Goal: Information Seeking & Learning: Learn about a topic

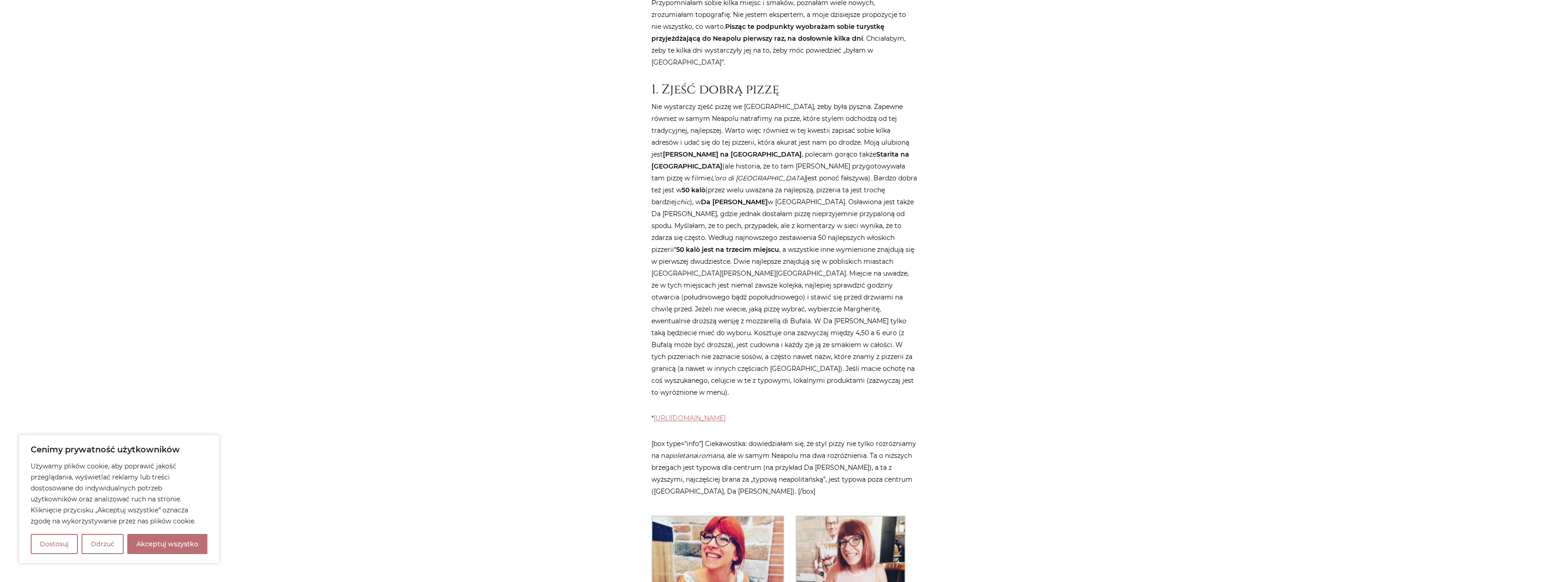
scroll to position [458, 0]
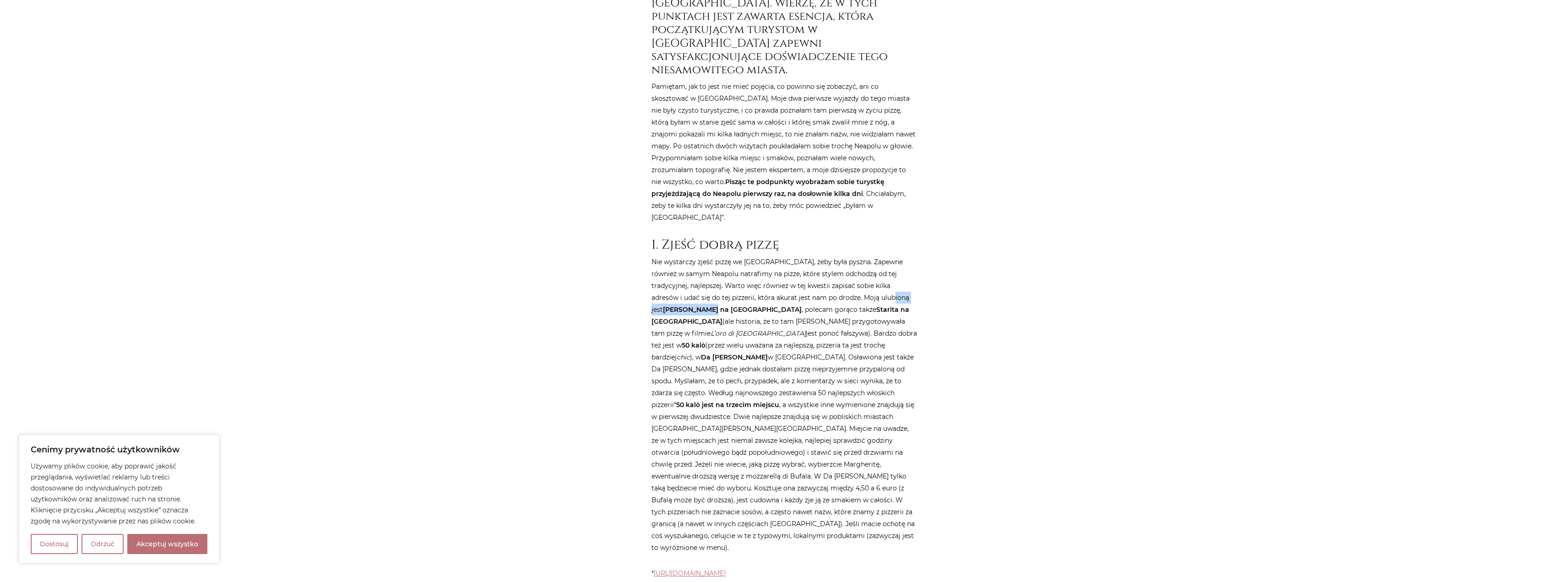
drag, startPoint x: 861, startPoint y: 239, endPoint x: 904, endPoint y: 241, distance: 43.0
click at [904, 256] on p "Nie wystarczy zjeść pizzę we [GEOGRAPHIC_DATA], żeby była pyszna. Zapewne równi…" at bounding box center [784, 404] width 265 height 298
copy p "[PERSON_NAME]"
drag, startPoint x: 774, startPoint y: 251, endPoint x: 794, endPoint y: 251, distance: 20.0
click at [794, 306] on strong "Starita na [GEOGRAPHIC_DATA]" at bounding box center [780, 315] width 257 height 20
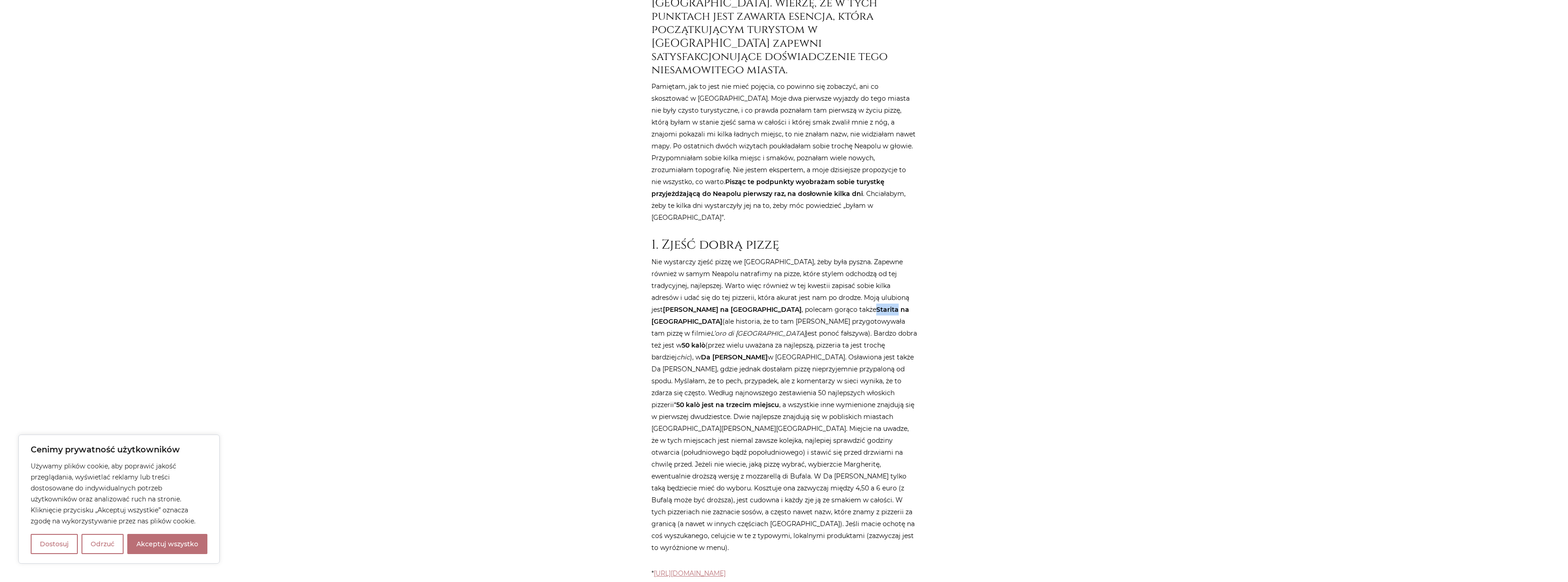
copy strong "Starita"
drag, startPoint x: 760, startPoint y: 274, endPoint x: 782, endPoint y: 276, distance: 22.1
click at [705, 341] on strong "50 kalò" at bounding box center [693, 345] width 24 height 9
copy strong "50 kalò"
drag, startPoint x: 802, startPoint y: 287, endPoint x: 773, endPoint y: 286, distance: 29.0
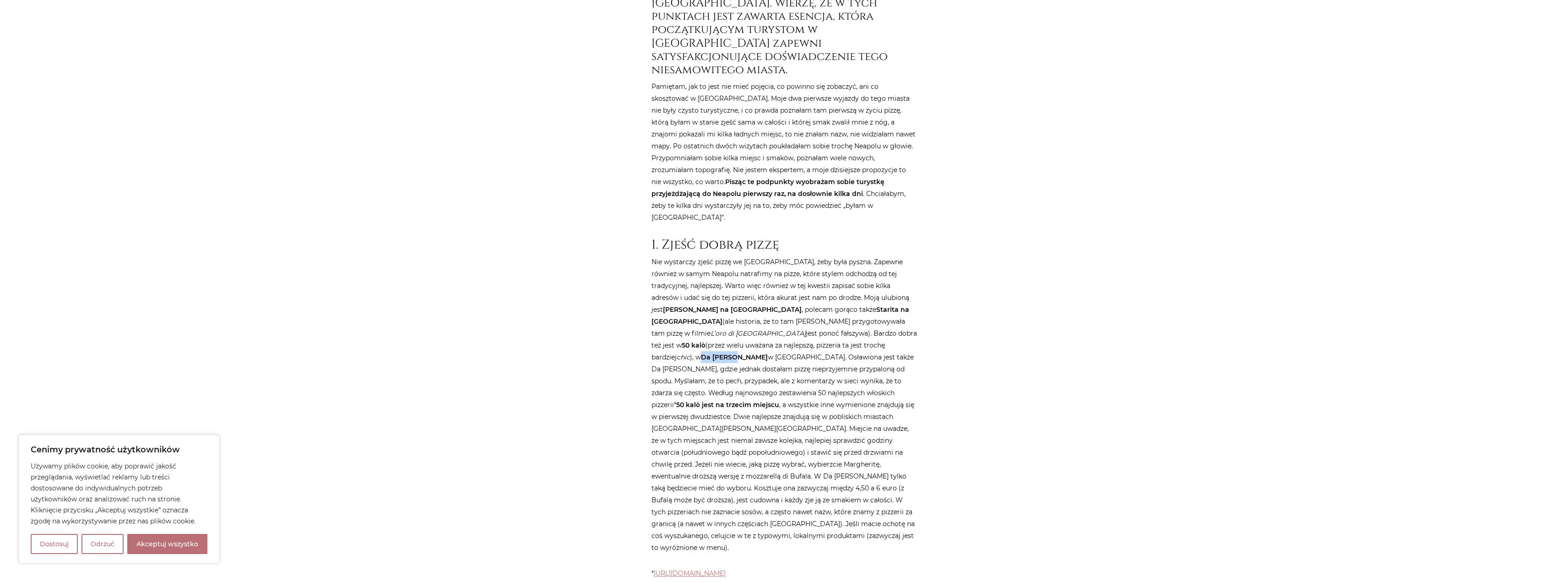
click at [772, 286] on p "Nie wystarczy zjeść pizzę we [GEOGRAPHIC_DATA], żeby była pyszna. Zapewne równi…" at bounding box center [784, 404] width 265 height 298
click at [811, 290] on p "Nie wystarczy zjeść pizzę we [GEOGRAPHIC_DATA], żeby była pyszna. Zapewne równi…" at bounding box center [784, 404] width 265 height 298
drag, startPoint x: 804, startPoint y: 287, endPoint x: 775, endPoint y: 286, distance: 29.0
click at [768, 353] on strong "Da [PERSON_NAME]" at bounding box center [734, 357] width 67 height 9
copy strong "Da [PERSON_NAME]"
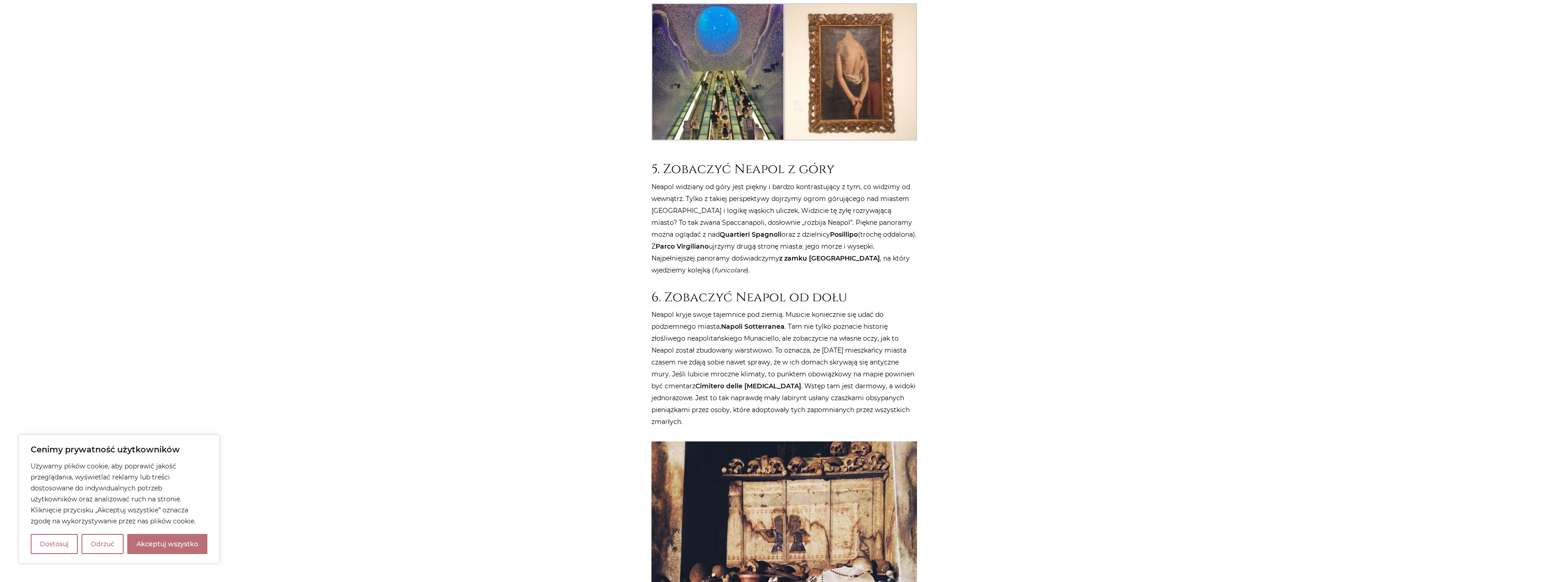
scroll to position [2564, 0]
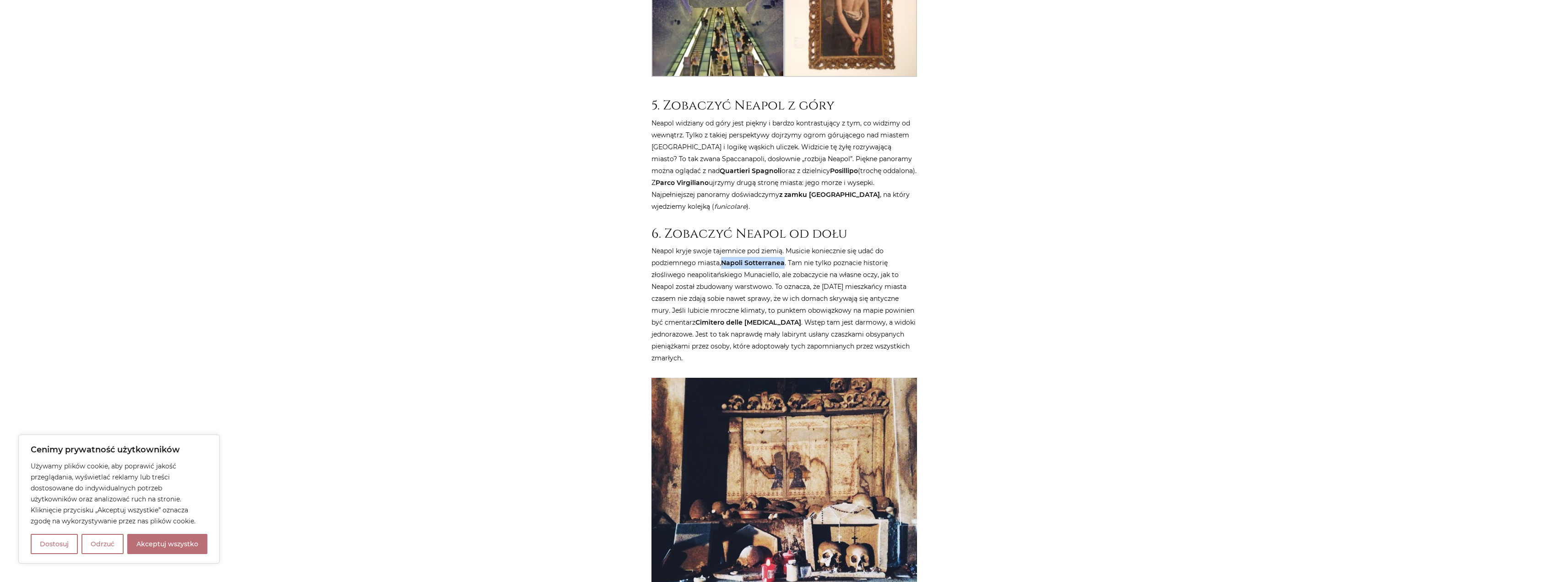
drag, startPoint x: 724, startPoint y: 180, endPoint x: 783, endPoint y: 183, distance: 59.1
click at [783, 259] on strong "Napoli Sotterranea" at bounding box center [753, 263] width 64 height 9
copy strong "Napoli Sotterranea"
drag, startPoint x: 779, startPoint y: 240, endPoint x: 697, endPoint y: 238, distance: 82.0
click at [697, 318] on strong "Cimitero delle [MEDICAL_DATA]" at bounding box center [748, 323] width 106 height 9
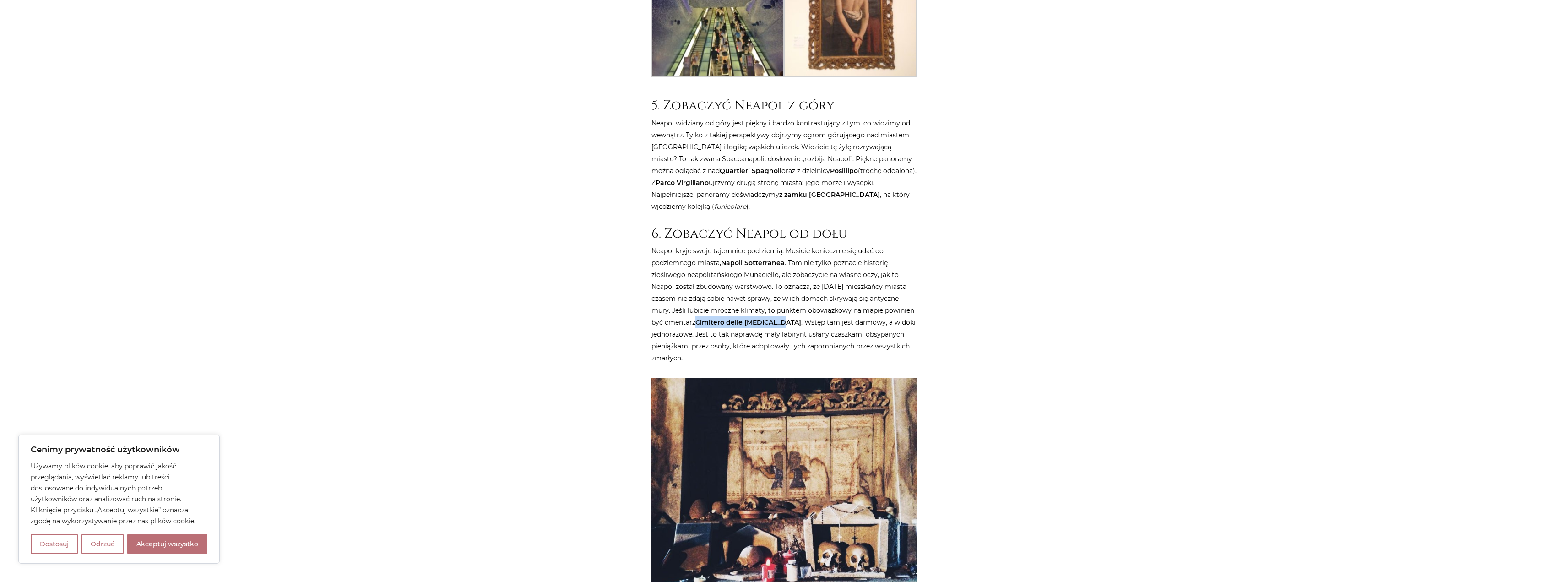
copy strong "Cimitero delle [MEDICAL_DATA]"
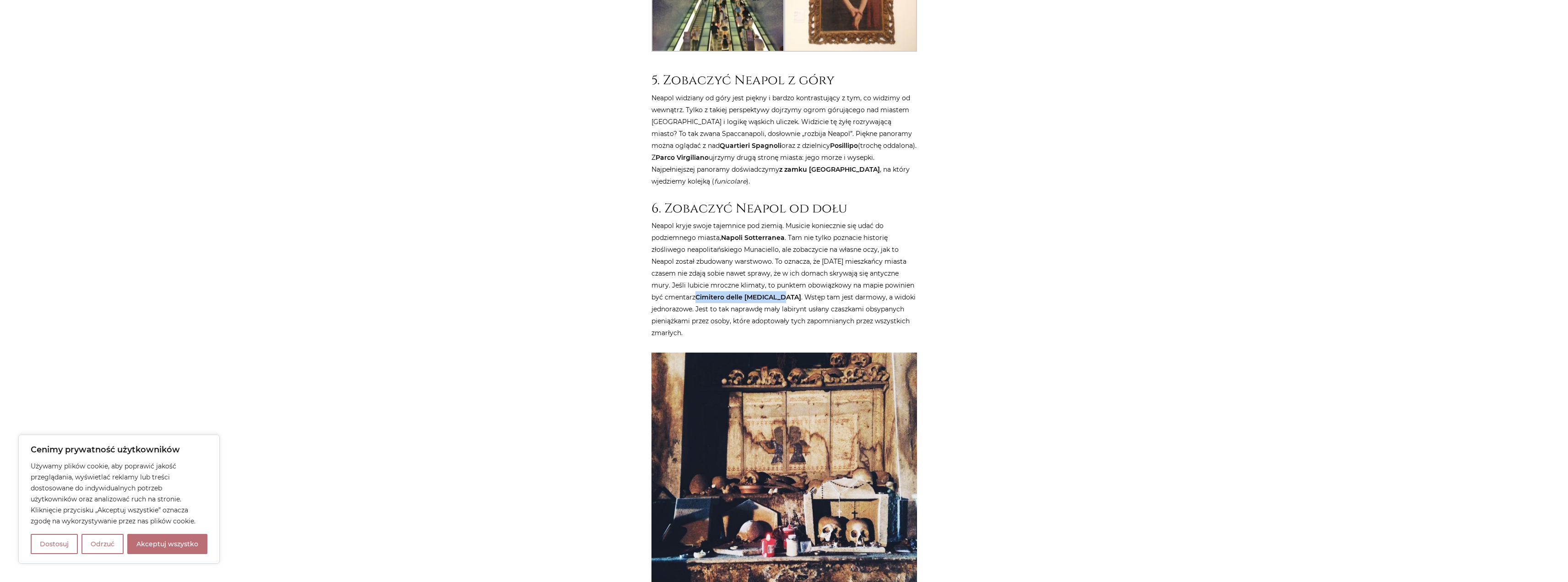
scroll to position [2610, 0]
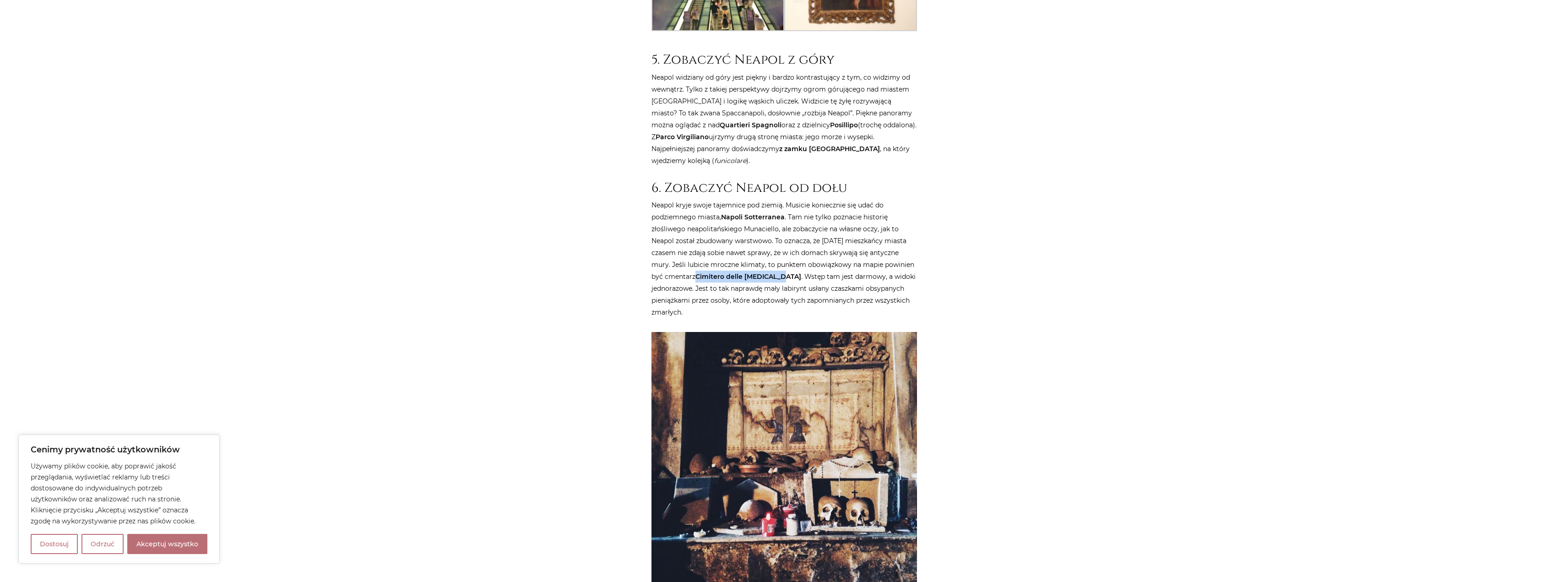
copy strong "Cimitero delle [MEDICAL_DATA]"
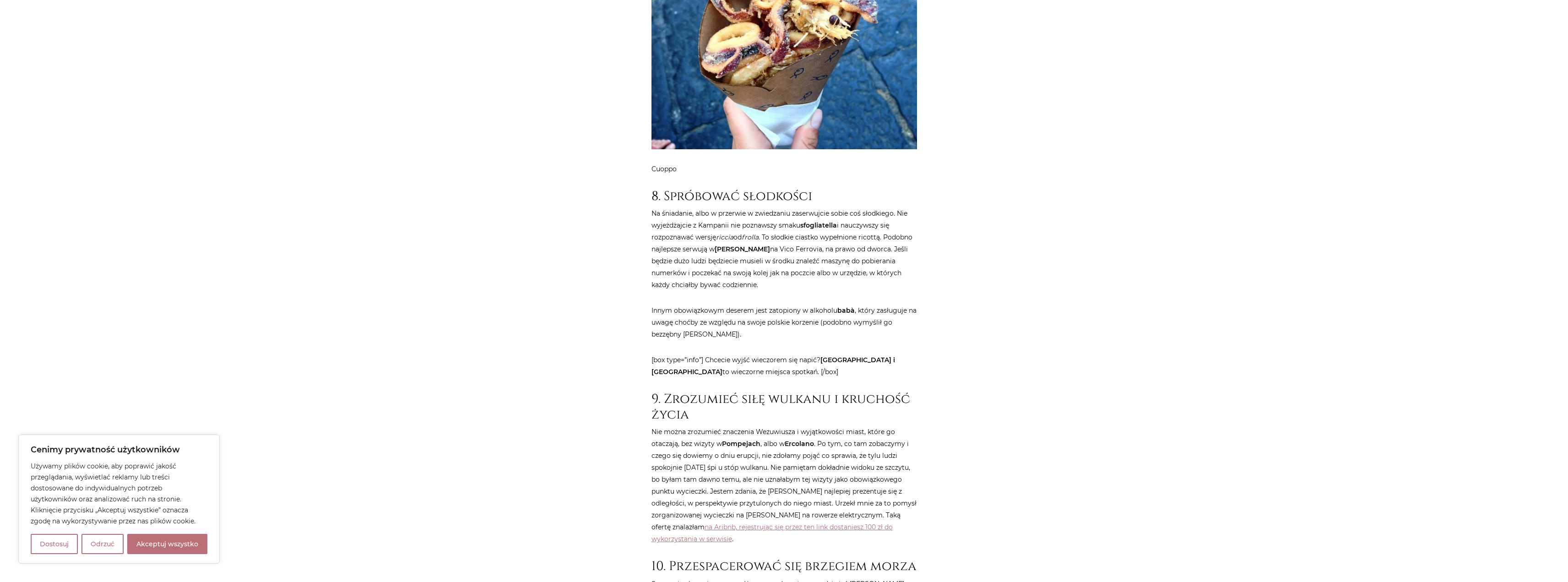
scroll to position [3709, 0]
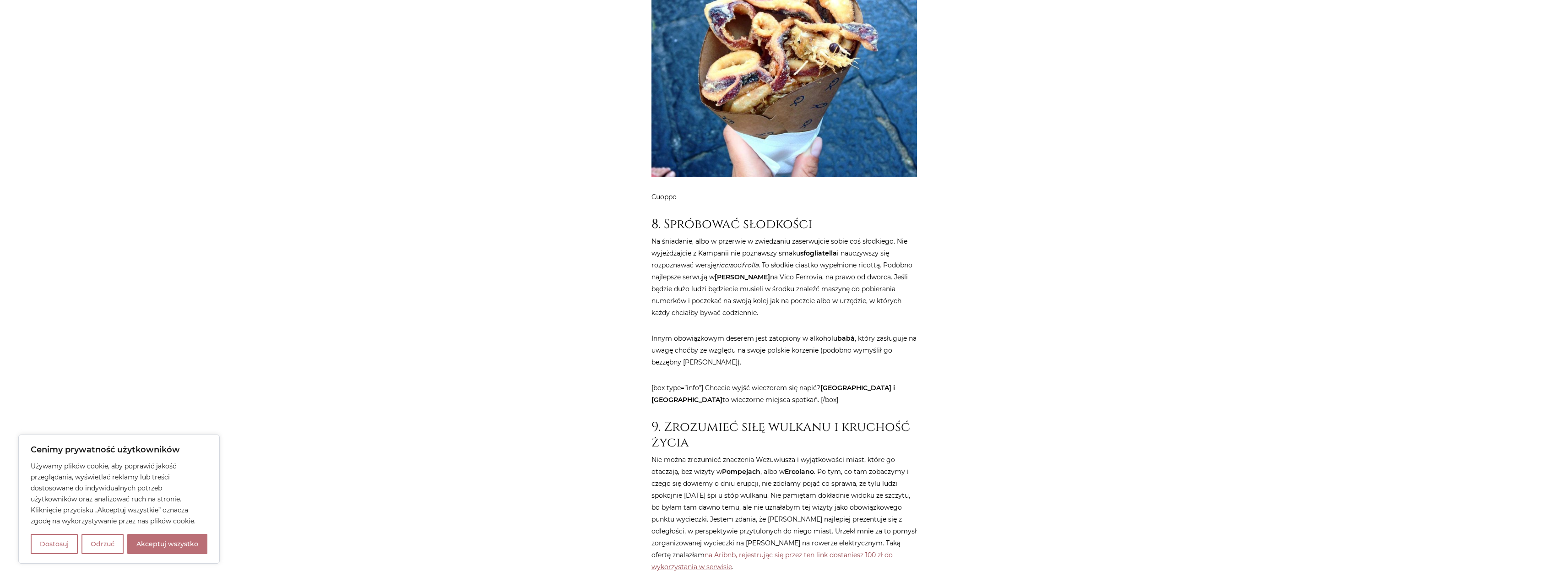
click at [827, 551] on link "na Aribnb, rejestrując się przez ten link dostaniesz 100 zł do wykorzystania w …" at bounding box center [772, 561] width 241 height 20
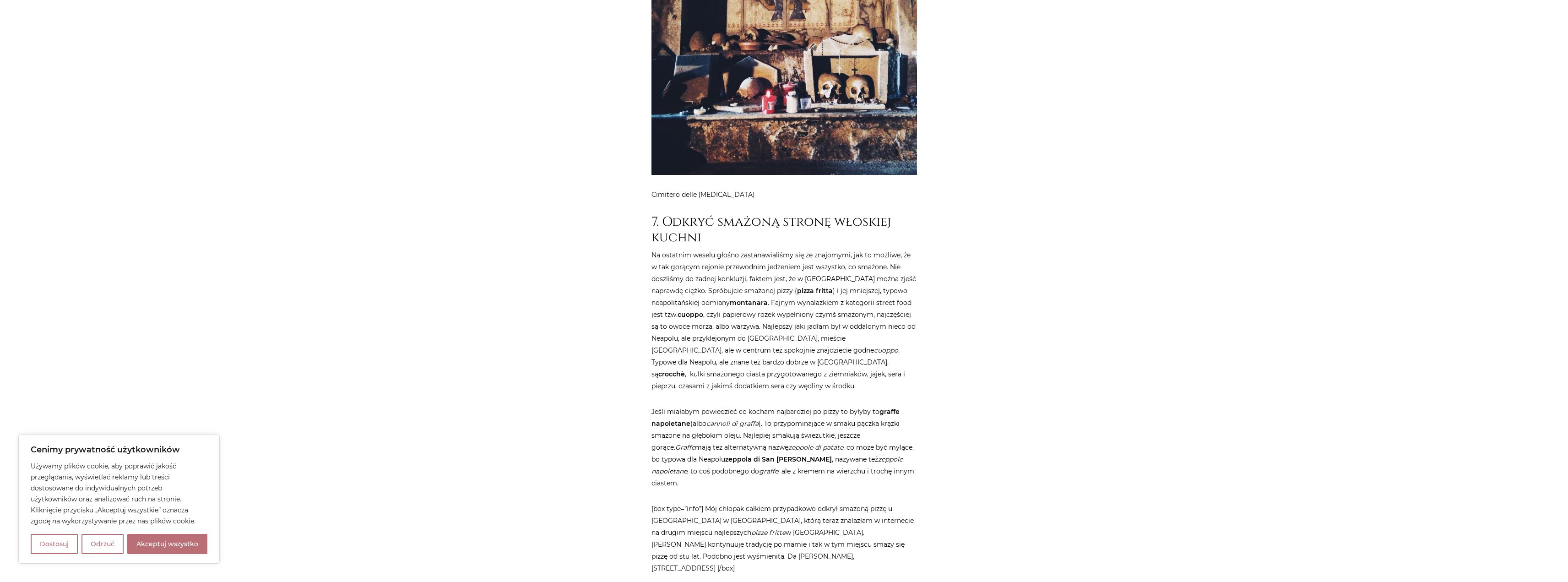
scroll to position [3022, 0]
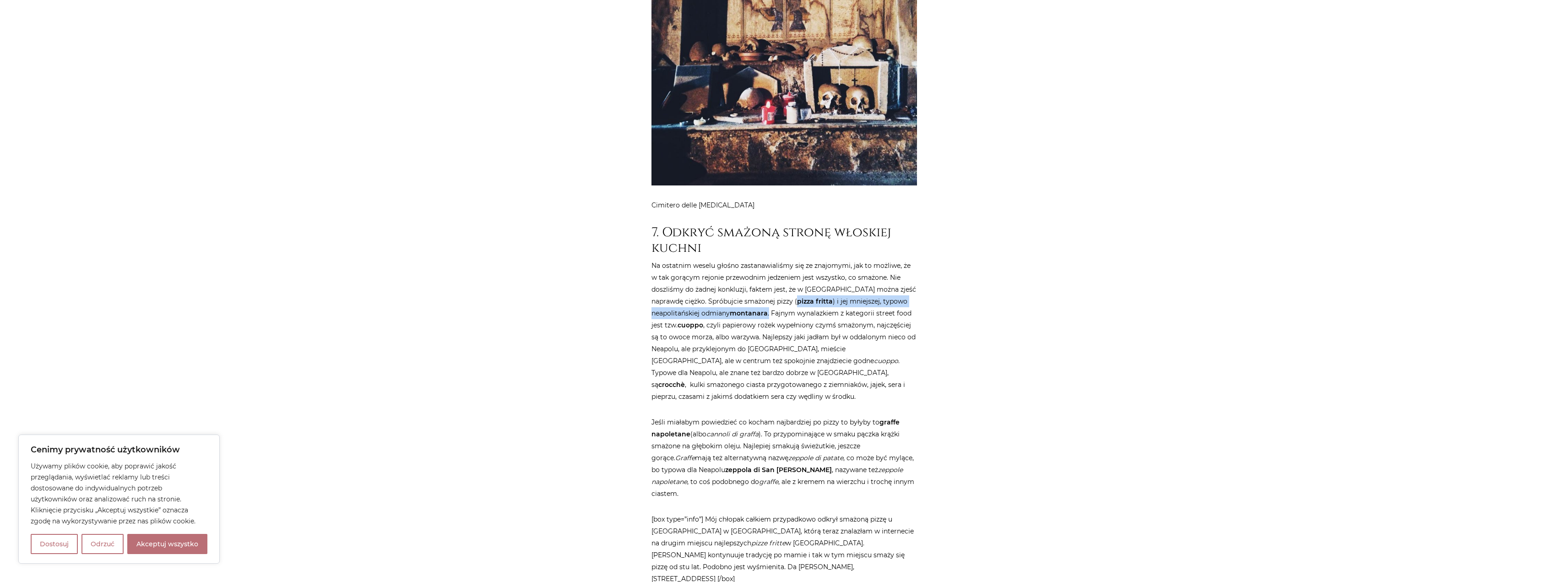
drag, startPoint x: 762, startPoint y: 220, endPoint x: 770, endPoint y: 230, distance: 12.8
click at [770, 259] on p "Na ostatnim weselu głośno zastanawialiśmy się ze znajomymi, jak to możliwe, że …" at bounding box center [784, 331] width 265 height 143
drag, startPoint x: 707, startPoint y: 220, endPoint x: 689, endPoint y: 217, distance: 18.2
click at [705, 259] on p "Na ostatnim weselu głośno zastanawialiśmy się ze znajomymi, jak to możliwe, że …" at bounding box center [784, 331] width 265 height 143
drag, startPoint x: 676, startPoint y: 220, endPoint x: 771, endPoint y: 233, distance: 95.9
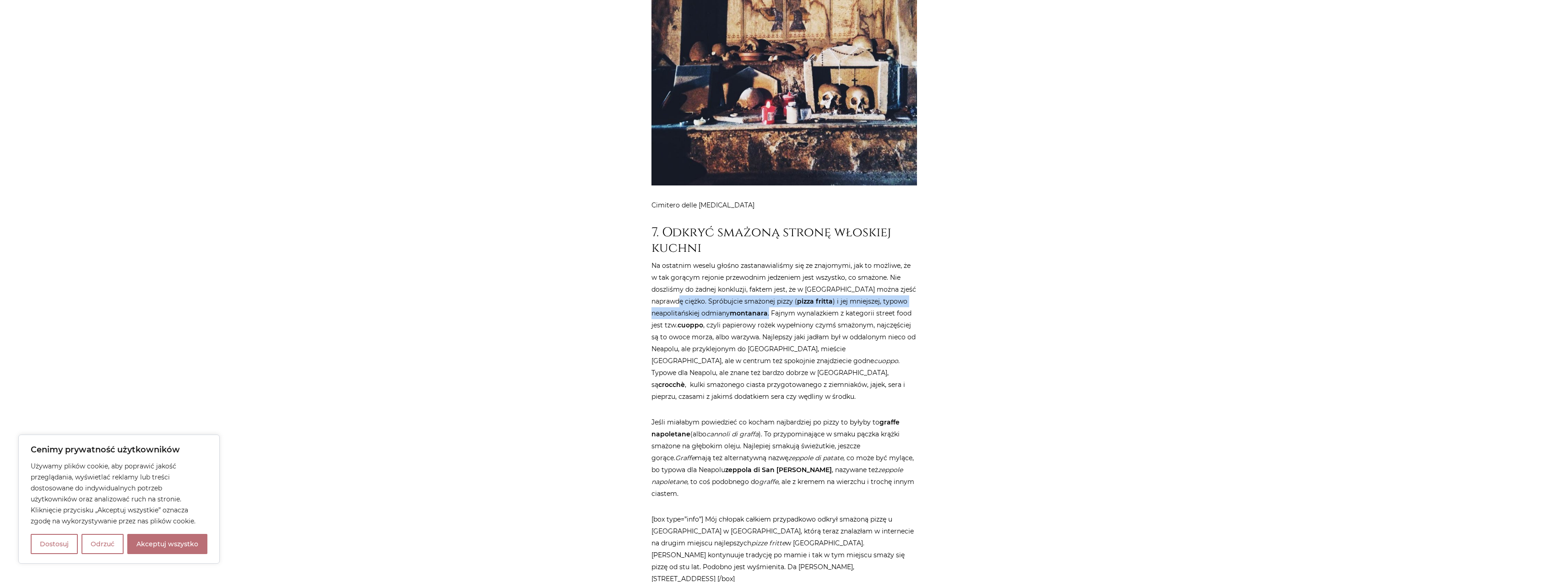
click at [771, 259] on p "Na ostatnim weselu głośno zastanawialiśmy się ze znajomymi, jak to możliwe, że …" at bounding box center [784, 331] width 265 height 143
copy p "Spróbujcie smażonej pizzy ( pizza fritta ) i jej mniejszej, typowo neapolitańsk…"
drag, startPoint x: 678, startPoint y: 242, endPoint x: 758, endPoint y: 252, distance: 80.6
click at [758, 259] on p "Na ostatnim weselu głośno zastanawialiśmy się ze znajomymi, jak to możliwe, że …" at bounding box center [784, 331] width 265 height 143
copy p "cuoppo , czyli papierowy rożek wypełniony czymś smażonym, najczęściej są to owo…"
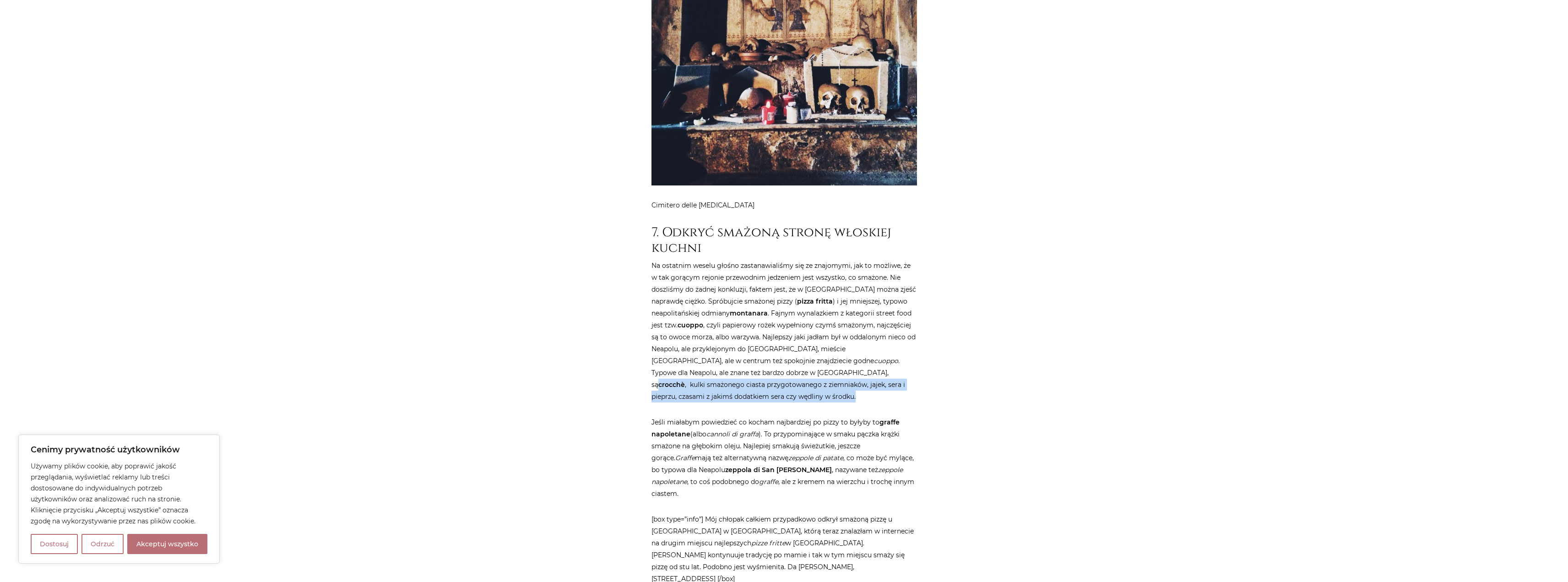
drag, startPoint x: 723, startPoint y: 290, endPoint x: 797, endPoint y: 321, distance: 80.2
click at [741, 313] on p "Na ostatnim weselu głośno zastanawialiśmy się ze znajomymi, jak to możliwe, że …" at bounding box center [784, 331] width 265 height 143
copy p "crocchè , kulki smażonego ciasta przygotowanego z ziemniaków, jajek, sera i pie…"
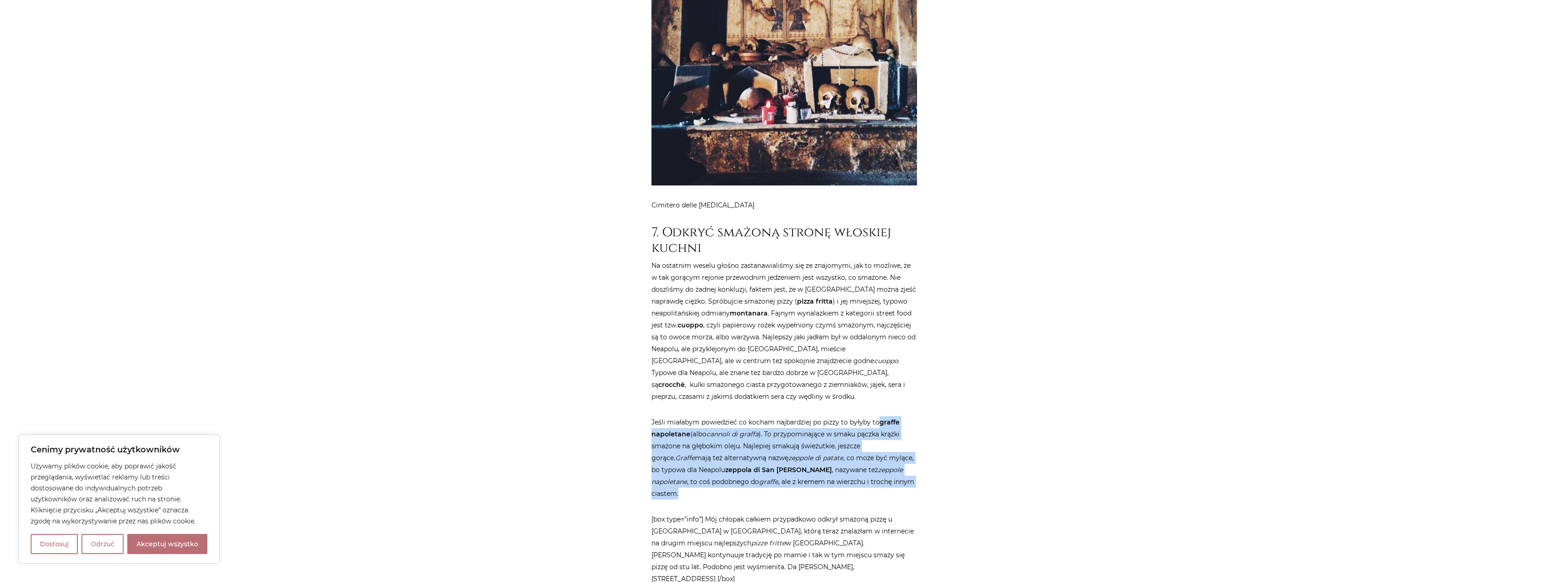
drag, startPoint x: 879, startPoint y: 339, endPoint x: 892, endPoint y: 395, distance: 57.5
click at [892, 416] on p "Jeśli miałabym powiedzieć co kocham najbardziej po pizzy to byłyby to graffe na…" at bounding box center [784, 458] width 265 height 83
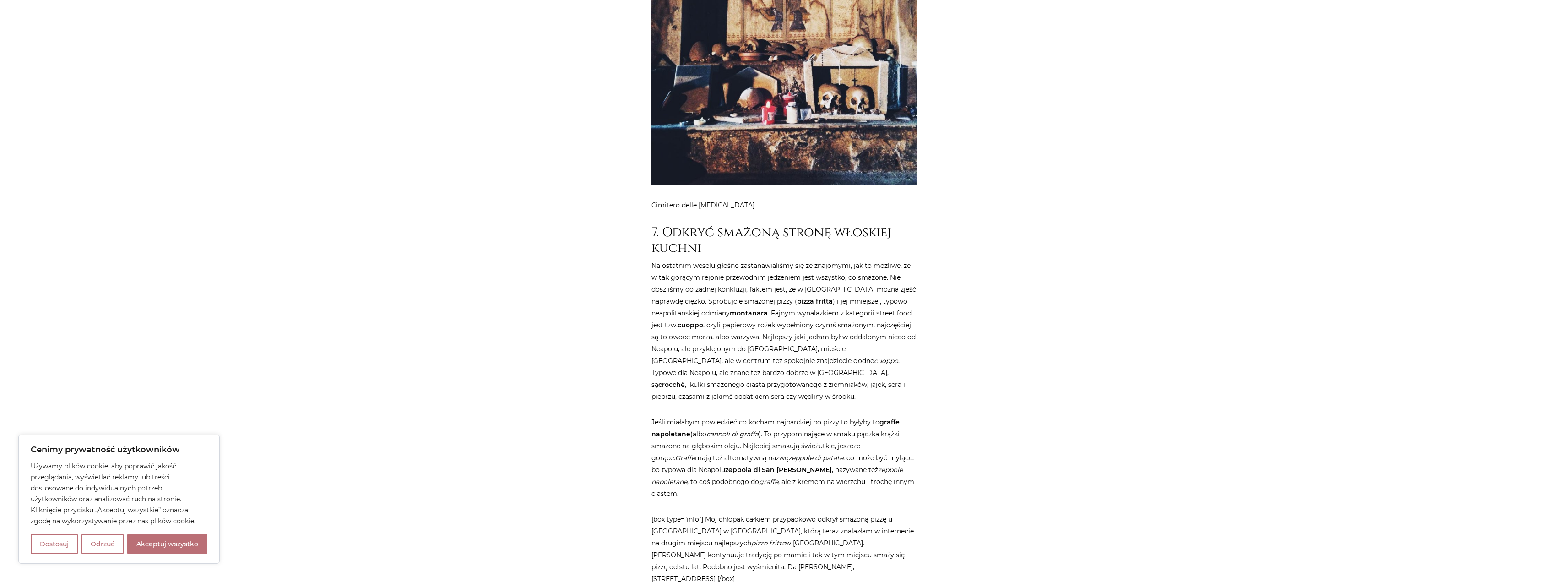
drag, startPoint x: 1085, startPoint y: 429, endPoint x: 1090, endPoint y: 427, distance: 5.4
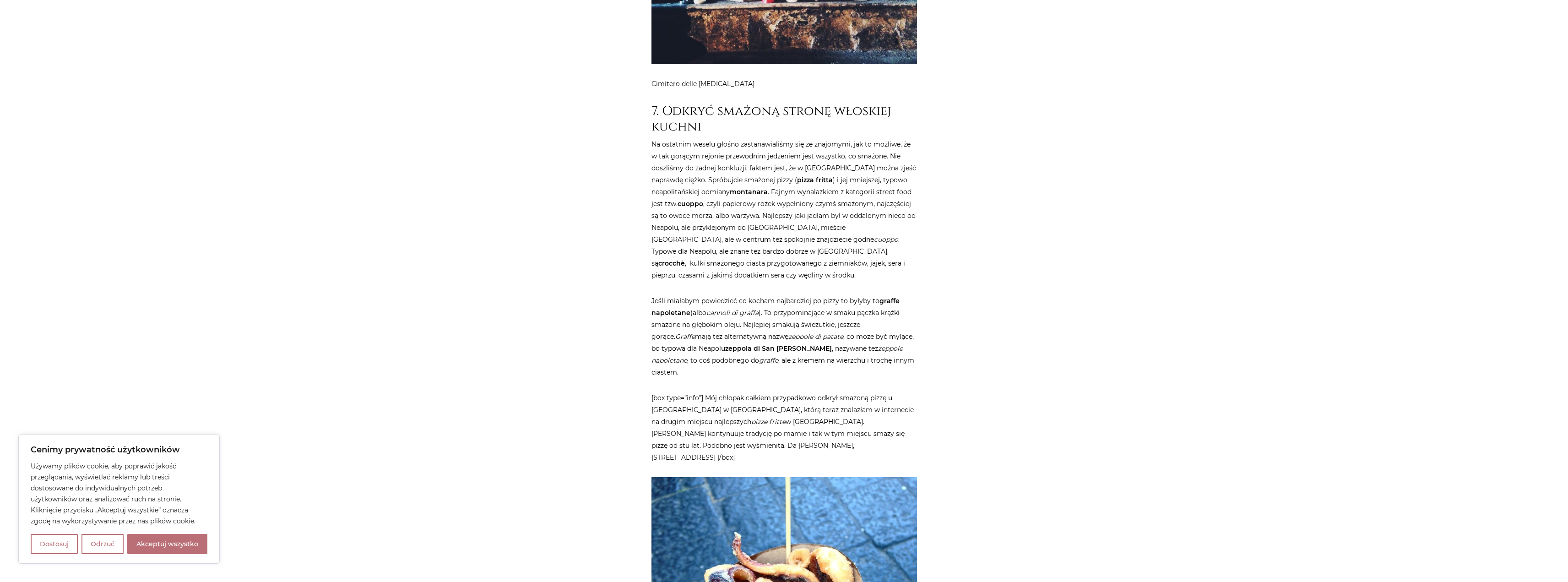
scroll to position [3160, 0]
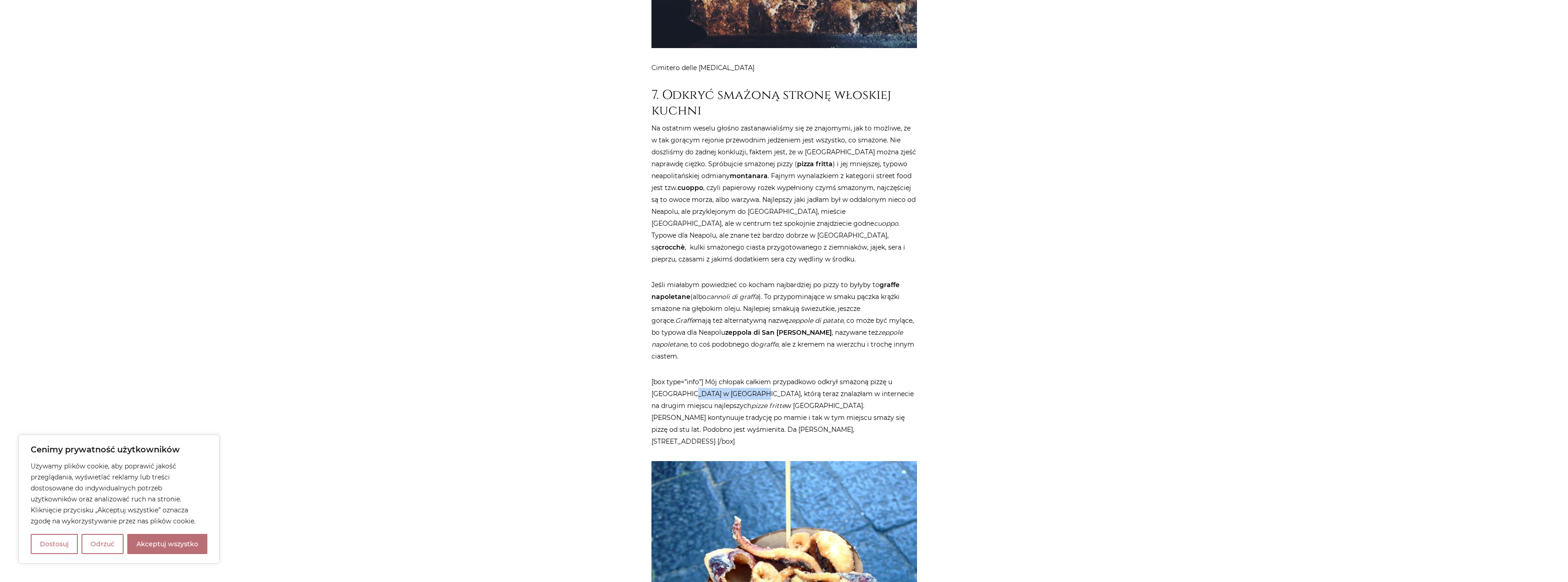
drag, startPoint x: 690, startPoint y: 300, endPoint x: 749, endPoint y: 304, distance: 59.1
click at [749, 376] on p "[box type=”info”] Mój chłopak całkiem przypadkowo odkrył smażoną pizzę u [GEOGR…" at bounding box center [784, 411] width 265 height 71
drag, startPoint x: 681, startPoint y: 334, endPoint x: 753, endPoint y: 334, distance: 72.0
click at [753, 376] on p "[box type=”info”] Mój chłopak całkiem przypadkowo odkrył smażoną pizzę u [GEOGR…" at bounding box center [784, 411] width 265 height 71
drag, startPoint x: 696, startPoint y: 300, endPoint x: 750, endPoint y: 301, distance: 54.0
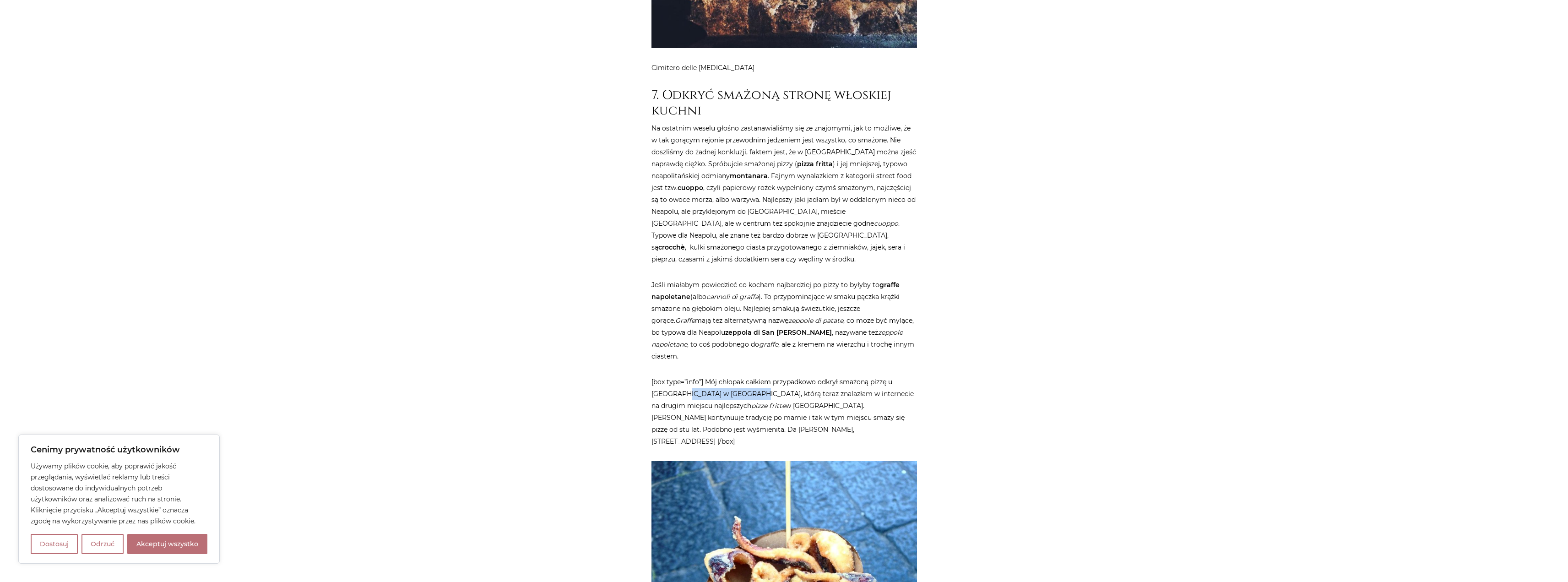
click at [750, 376] on p "[box type=”info”] Mój chłopak całkiem przypadkowo odkrył smażoną pizzę u [GEOGR…" at bounding box center [784, 411] width 265 height 71
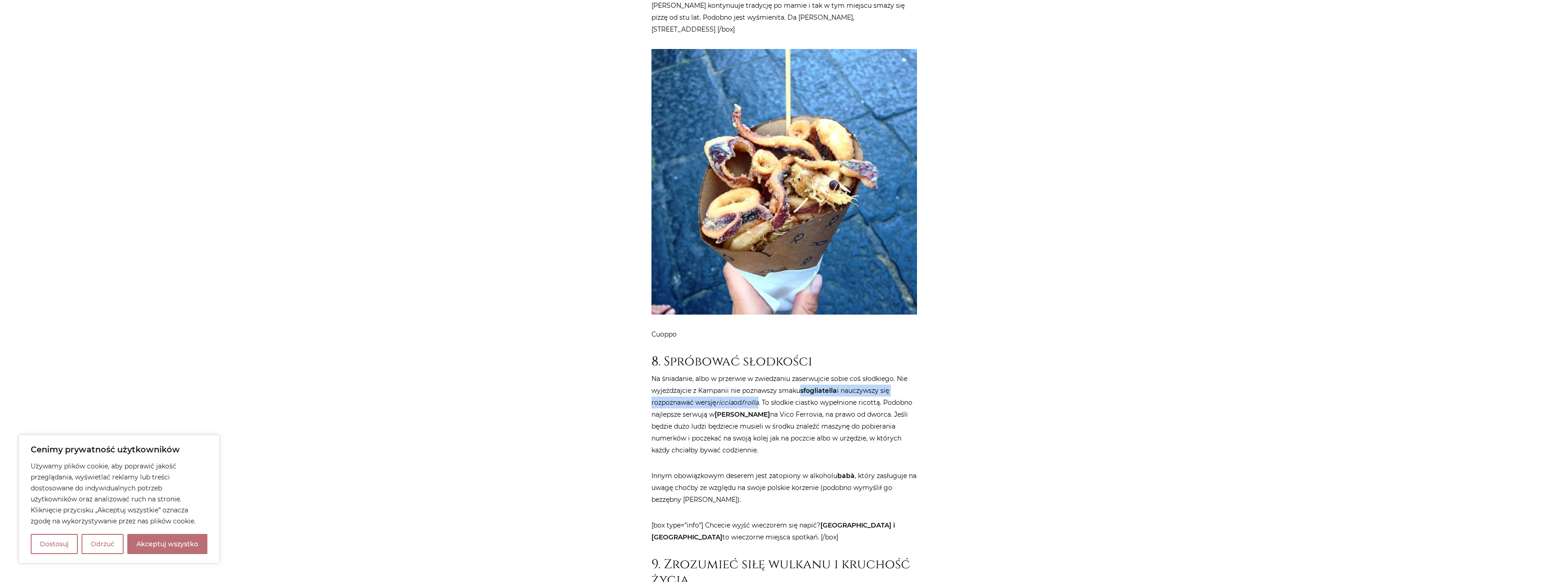
drag, startPoint x: 803, startPoint y: 282, endPoint x: 762, endPoint y: 295, distance: 43.0
click at [762, 373] on p "Na śniadanie, albo w przerwie w zwiedzaniu zaserwujcie sobie coś słodkiego. Nie…" at bounding box center [784, 414] width 265 height 83
drag, startPoint x: 887, startPoint y: 295, endPoint x: 801, endPoint y: 307, distance: 86.8
click at [801, 373] on p "Na śniadanie, albo w przerwie w zwiedzaniu zaserwujcie sobie coś słodkiego. Nie…" at bounding box center [784, 414] width 265 height 83
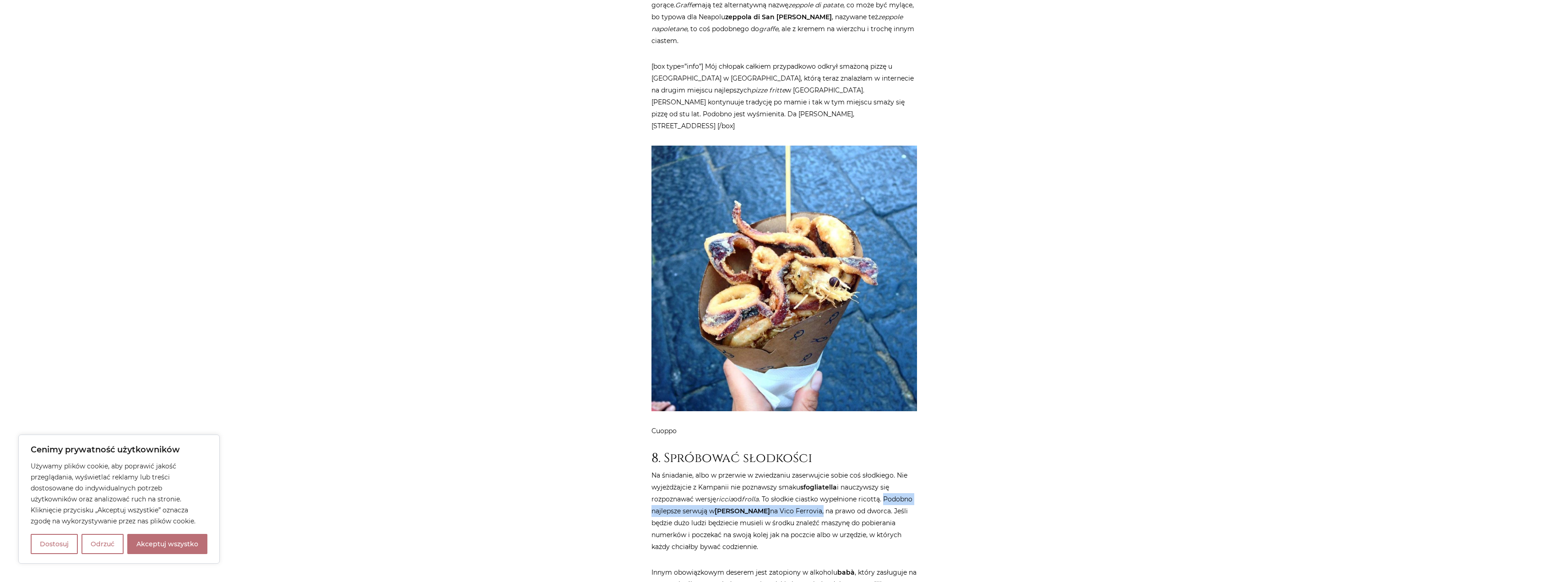
scroll to position [3389, 0]
